Goal: Information Seeking & Learning: Learn about a topic

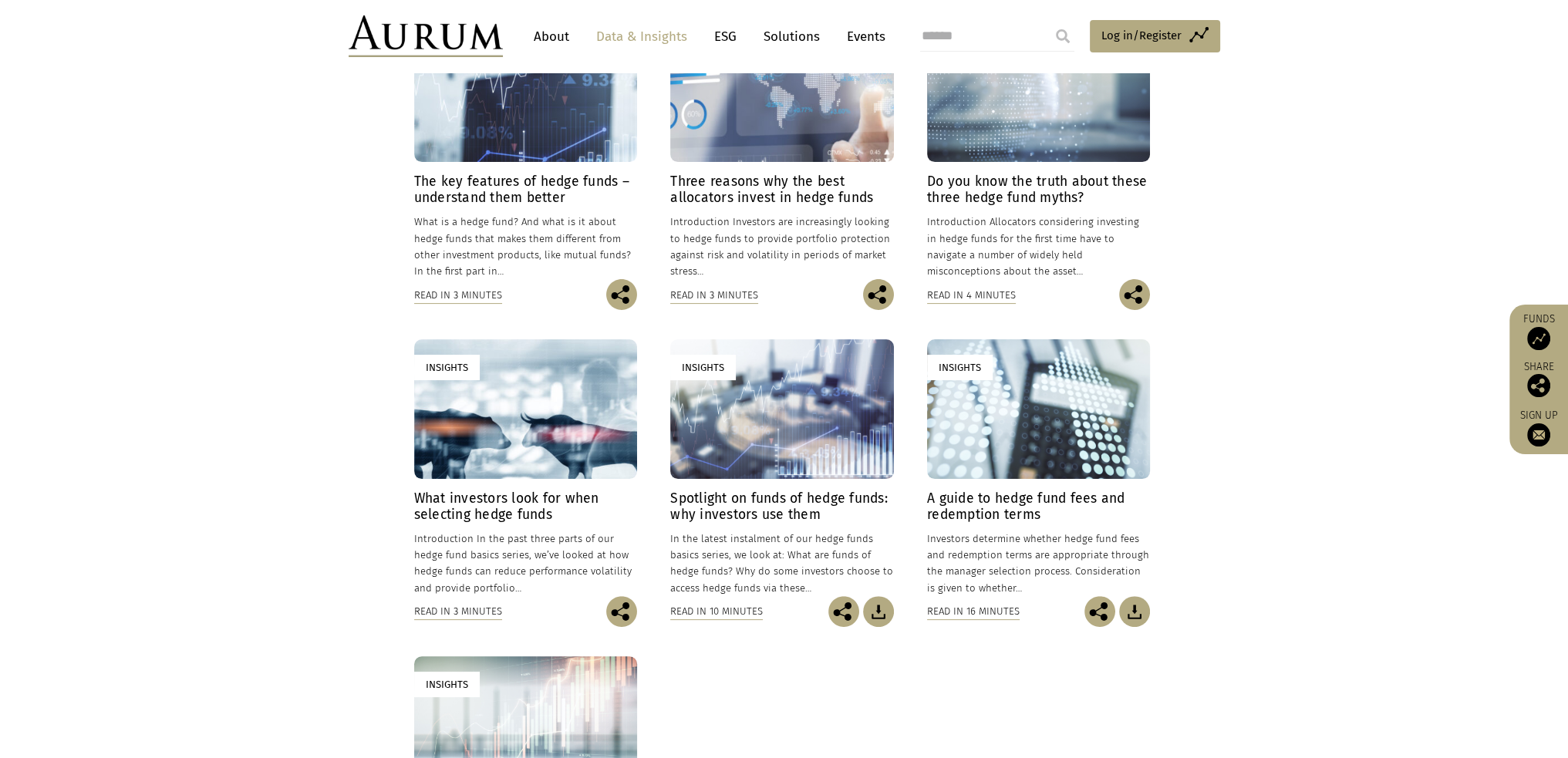
scroll to position [462, 0]
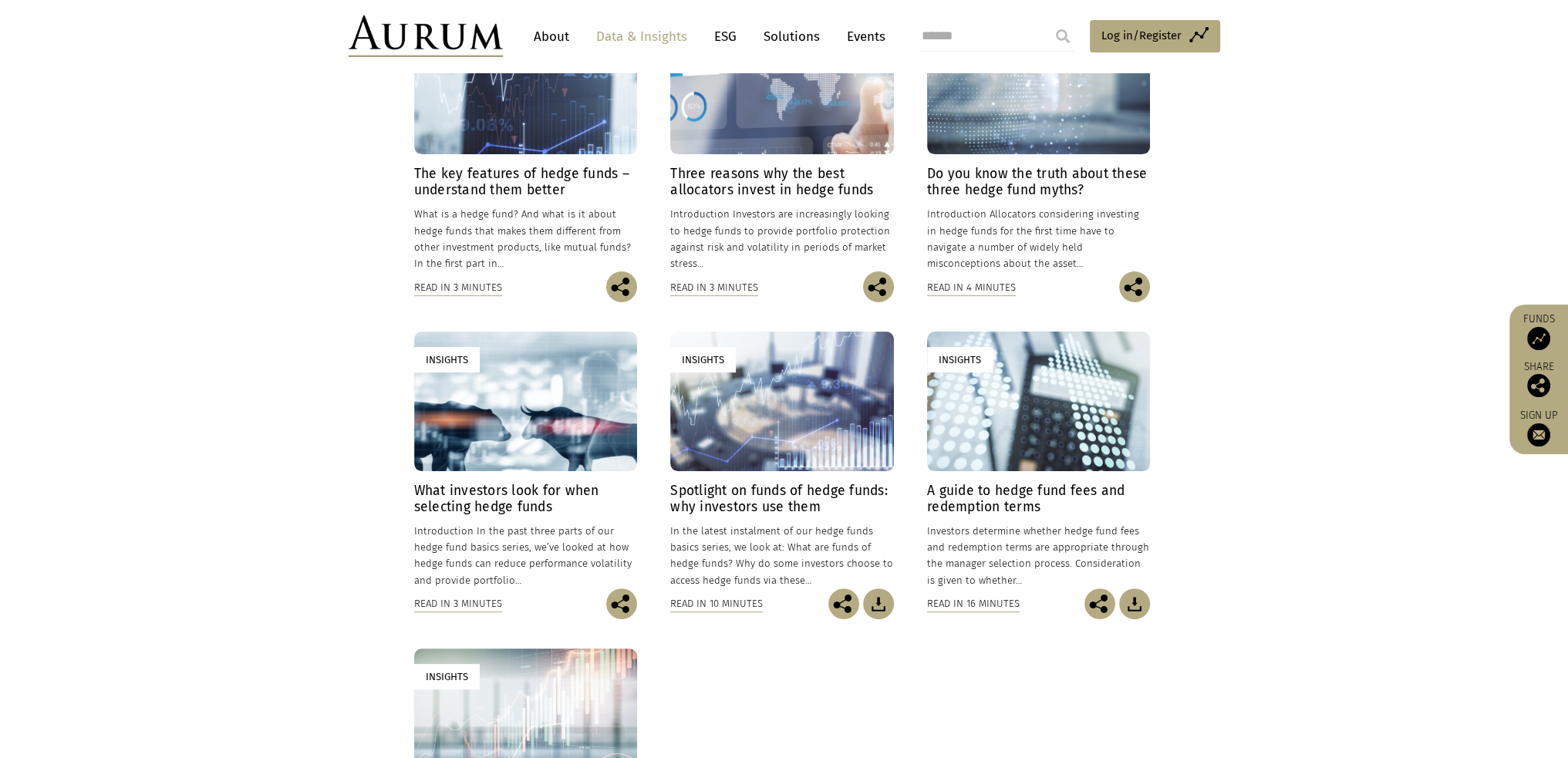
click at [761, 449] on div "Insights" at bounding box center [781, 401] width 223 height 140
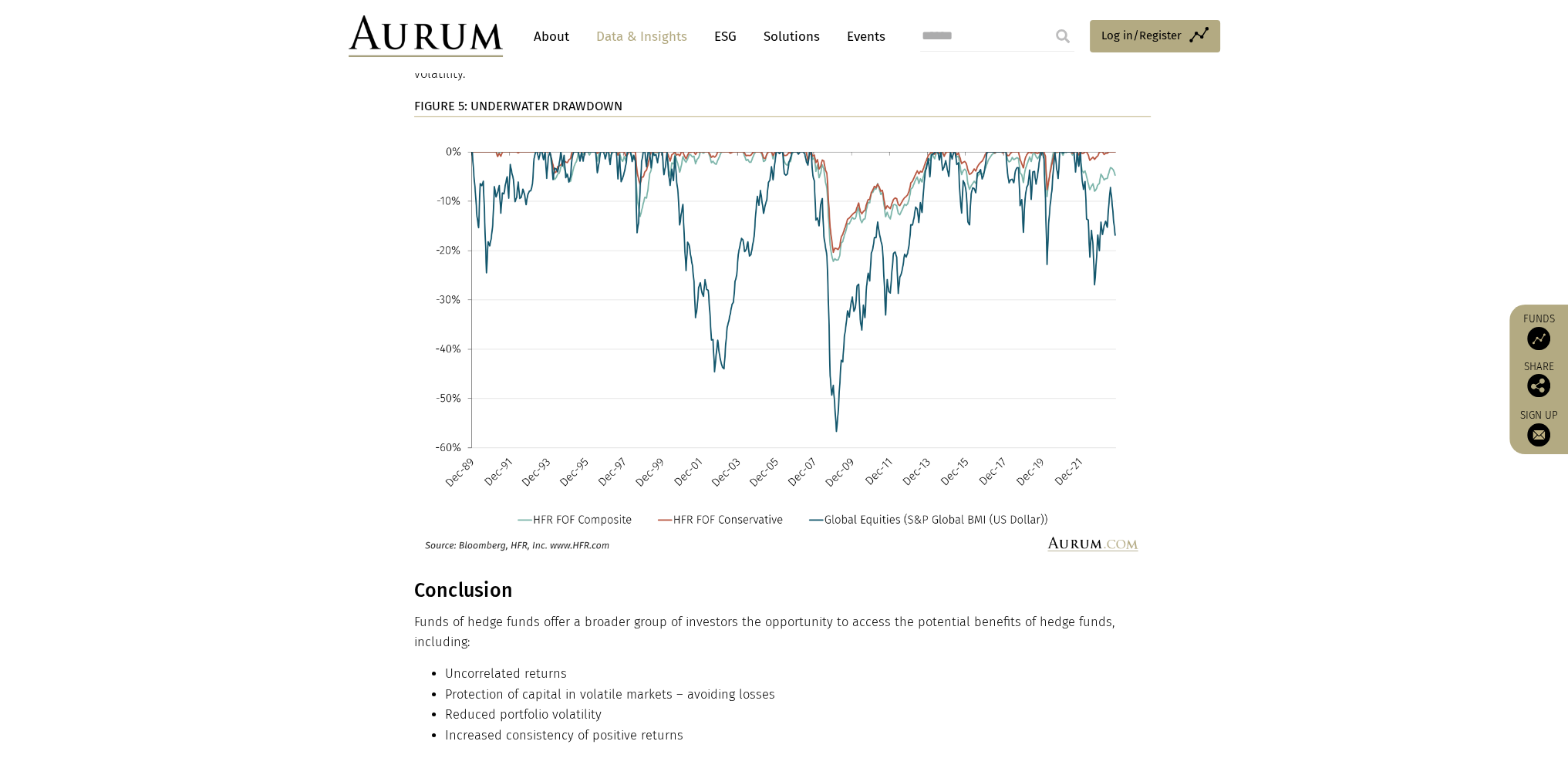
scroll to position [7171, 0]
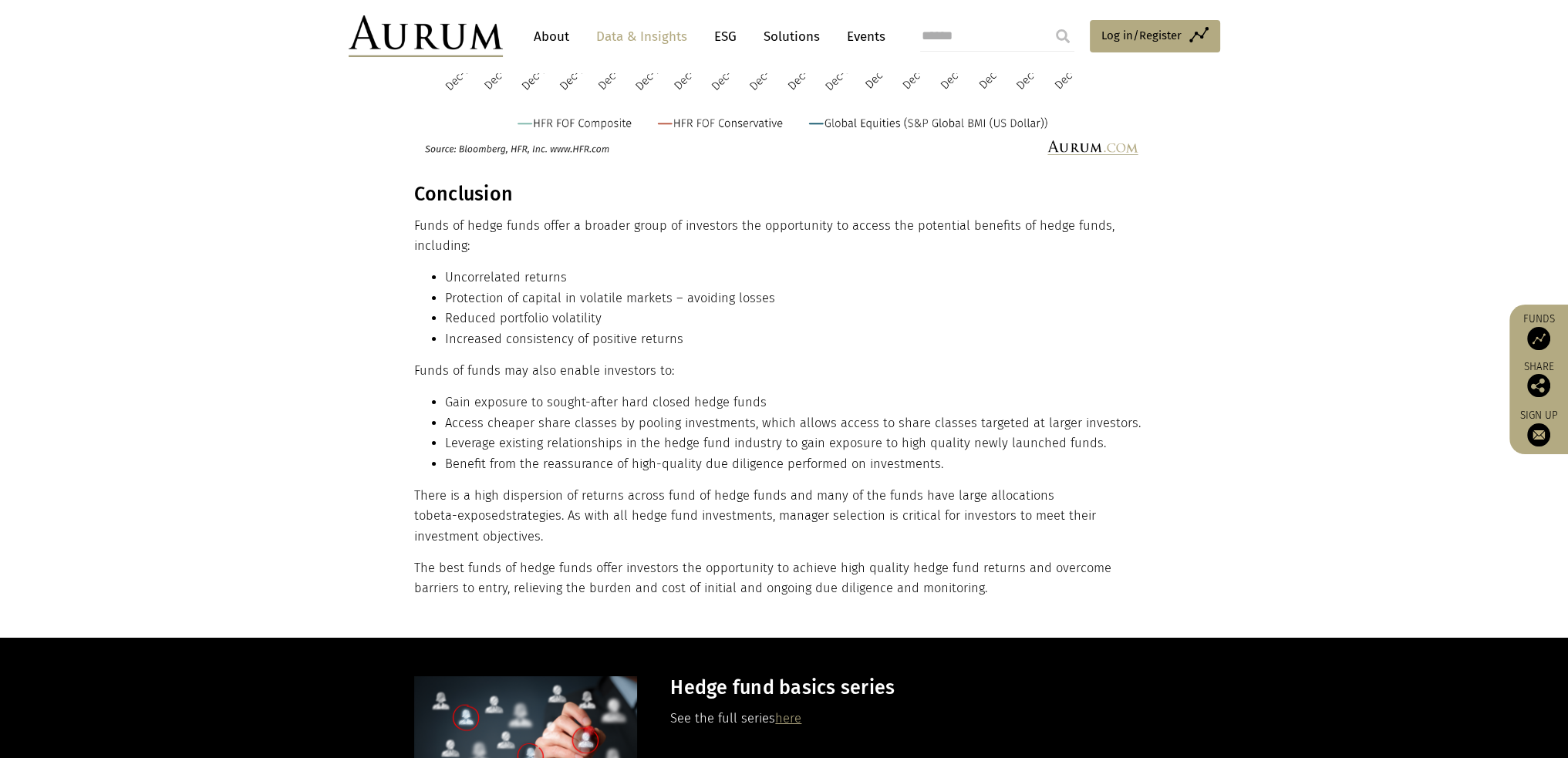
click at [780, 711] on link "here" at bounding box center [788, 719] width 26 height 14
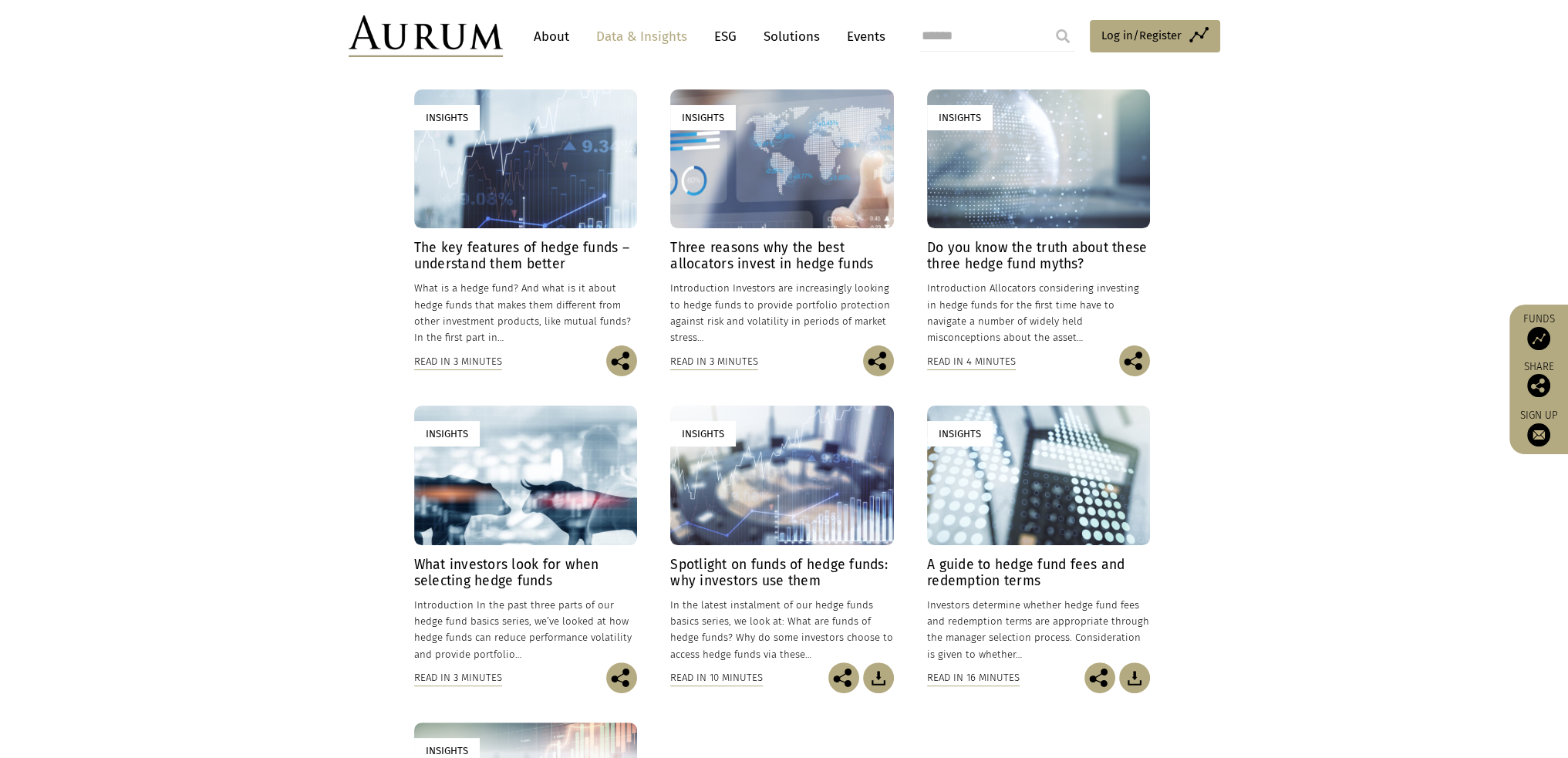
scroll to position [617, 0]
